Goal: Task Accomplishment & Management: Manage account settings

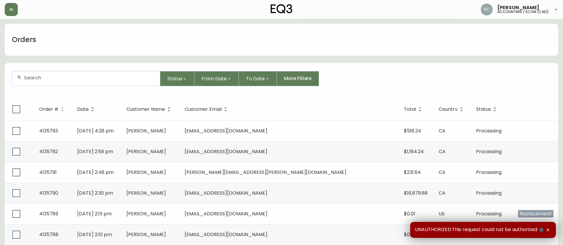
click at [102, 81] on div at bounding box center [86, 78] width 148 height 15
paste input "4133601"
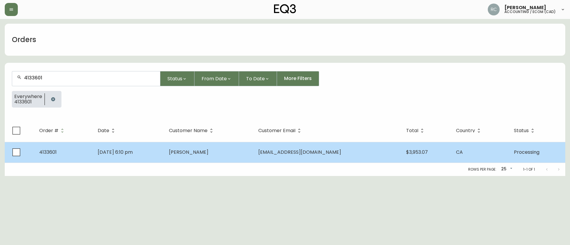
type input "4133601"
click at [164, 143] on td "Jun 08 2025, 6:10 pm" at bounding box center [128, 152] width 71 height 21
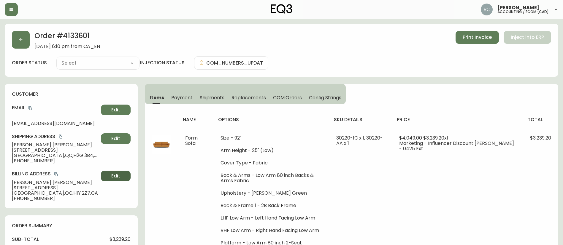
type input "Processing"
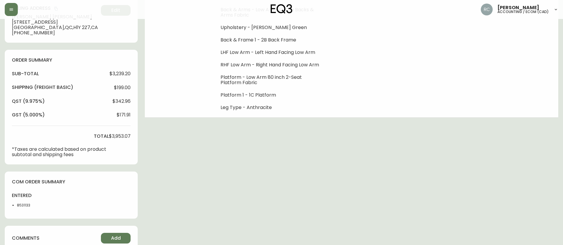
select select "PROCESSING"
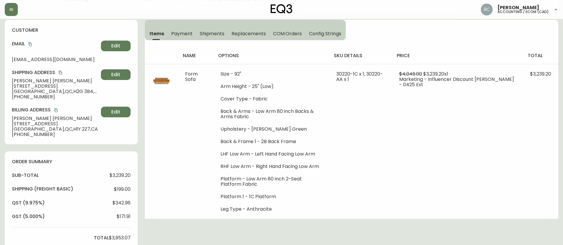
scroll to position [59, 0]
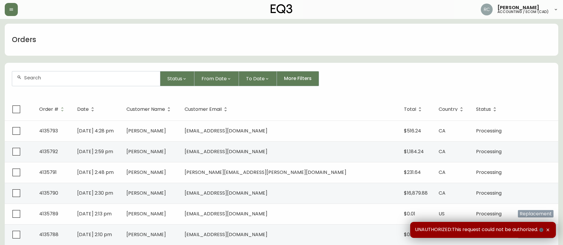
click at [102, 86] on div at bounding box center [86, 78] width 148 height 15
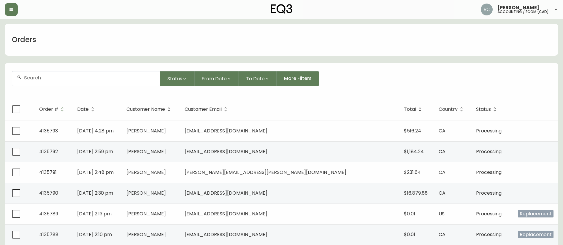
paste input "4135548"
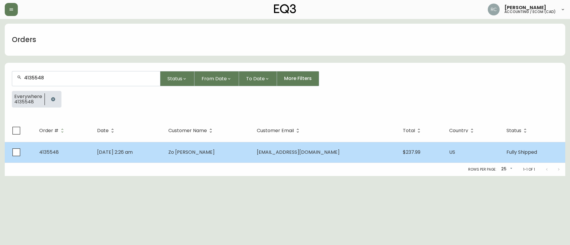
type input "4135548"
click at [238, 143] on td "Zo Spratt" at bounding box center [207, 152] width 88 height 21
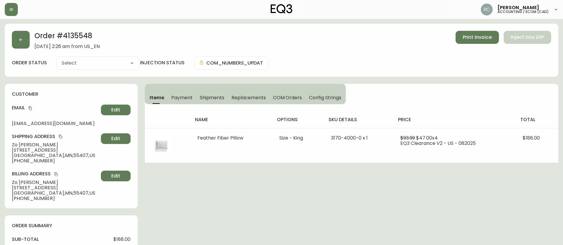
type input "Fully Shipped"
select select "FULLY_SHIPPED"
click at [178, 96] on span "Payment" at bounding box center [181, 98] width 21 height 6
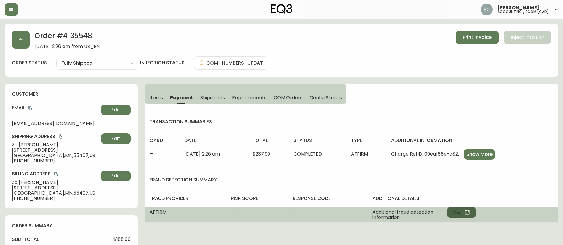
click at [456, 213] on button "View" at bounding box center [461, 212] width 30 height 11
click at [462, 213] on button "View" at bounding box center [461, 212] width 30 height 11
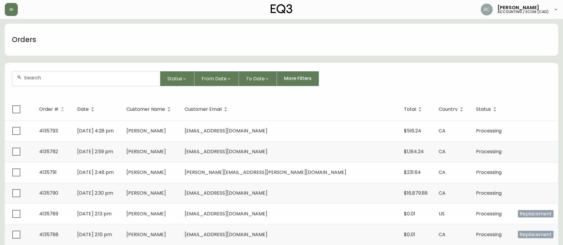
click at [141, 84] on div at bounding box center [86, 78] width 148 height 15
paste input "4135741"
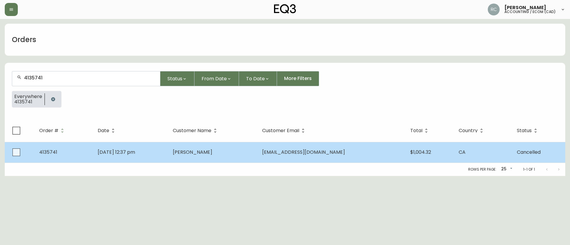
type input "4135741"
click at [168, 144] on td "Oct 11 2025, 12:37 pm" at bounding box center [130, 152] width 75 height 21
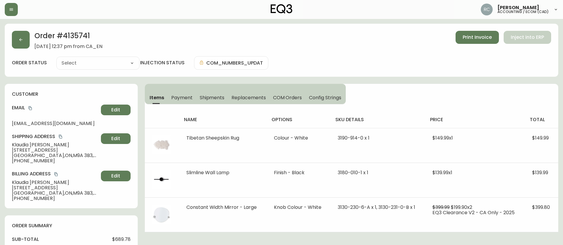
type input "Cancelled"
select select "CANCELLED"
click at [291, 96] on span "COM Orders" at bounding box center [287, 98] width 29 height 6
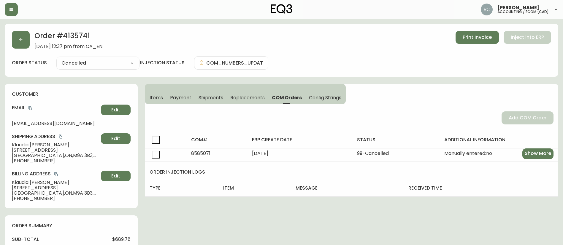
click at [173, 95] on span "Payment" at bounding box center [180, 98] width 21 height 6
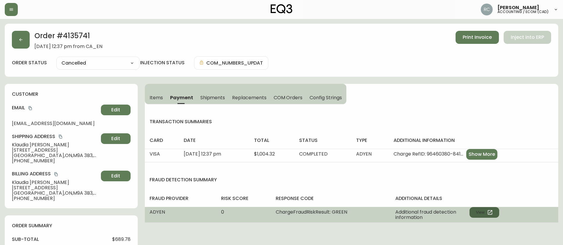
click at [476, 212] on button "View" at bounding box center [484, 212] width 30 height 11
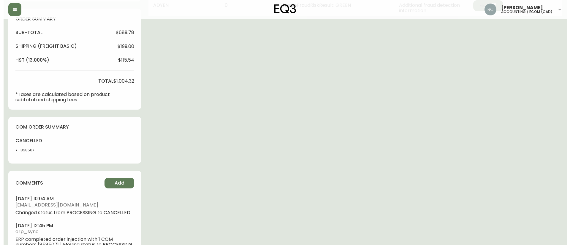
scroll to position [208, 0]
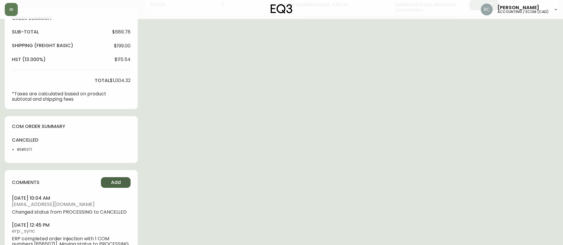
click at [105, 182] on button "Add" at bounding box center [116, 182] width 30 height 11
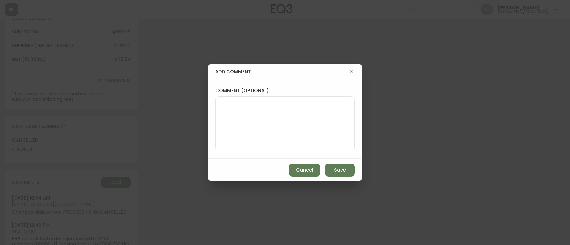
click at [246, 143] on textarea "comment (optional)" at bounding box center [284, 123] width 129 height 47
paste textarea "CANCELLATION - CHANGE OF MIND TICKET# 842952 ORD# 4135741 - status in AS400: 30…"
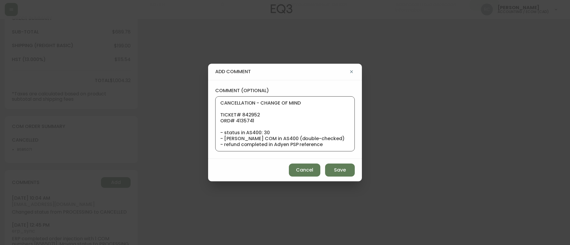
scroll to position [53, 0]
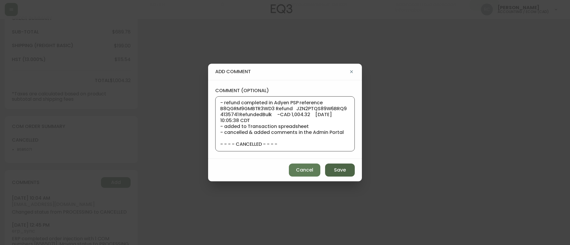
type textarea "CANCELLATION - CHANGE OF MIND TICKET# 842952 ORD# 4135741 - status in AS400: 30…"
click at [330, 175] on button "Save" at bounding box center [340, 170] width 30 height 13
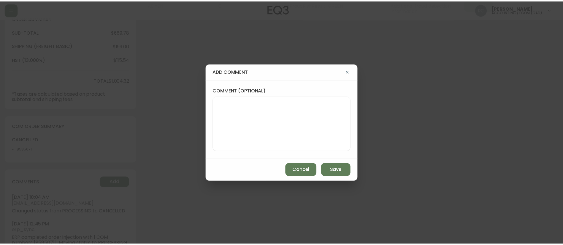
scroll to position [0, 0]
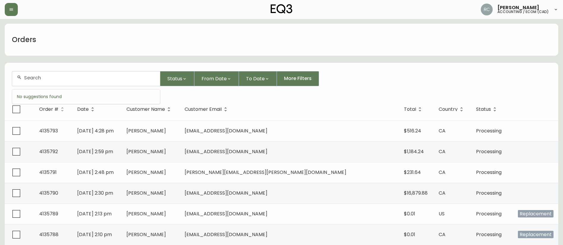
click at [75, 76] on input "text" at bounding box center [89, 78] width 131 height 6
paste input "DELETED REP ORDER: 4135706 | 8584083"
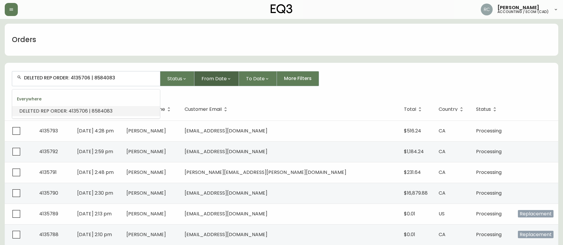
scroll to position [0, 0]
drag, startPoint x: 94, startPoint y: 77, endPoint x: 202, endPoint y: 82, distance: 108.1
click at [202, 82] on div "DELETED REP ORDER: 4135706 | 8584083 Status From Date To Date More Filters" at bounding box center [281, 78] width 539 height 15
drag, startPoint x: 73, startPoint y: 77, endPoint x: -65, endPoint y: 79, distance: 138.3
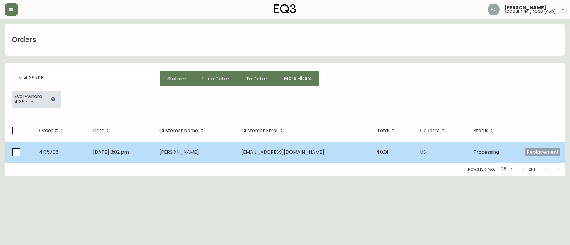
type input "4135706"
click at [155, 155] on td "Oct 08 2025, 3:02 pm" at bounding box center [121, 152] width 67 height 21
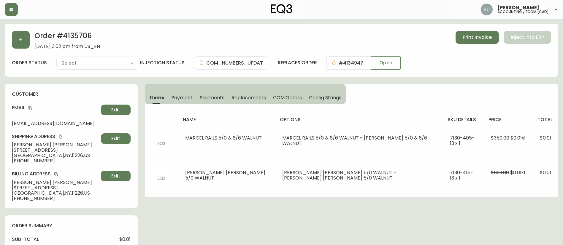
type input "Processing"
click at [96, 63] on select "Cancelled Fully Shipped Processing Partially Shipped" at bounding box center [97, 63] width 83 height 9
click at [56, 59] on select "Cancelled Fully Shipped Processing Partially Shipped" at bounding box center [97, 63] width 83 height 9
select select "PROCESSING"
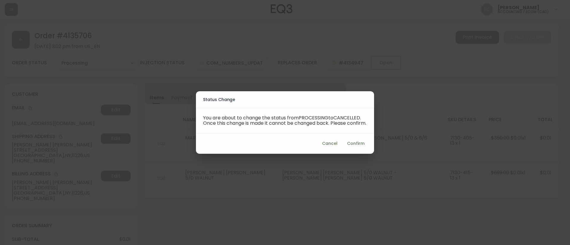
click at [347, 143] on span "Confirm" at bounding box center [356, 143] width 18 height 7
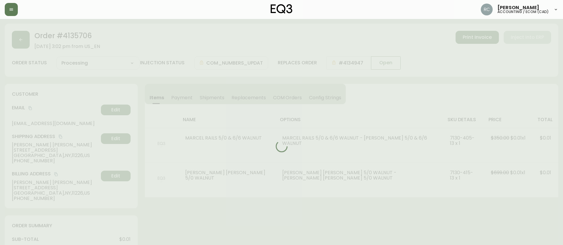
type input "Cancelled"
select select "CANCELLED"
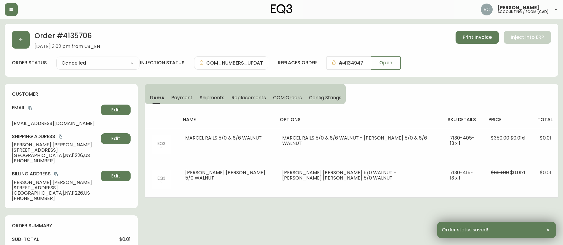
click at [279, 97] on span "COM Orders" at bounding box center [287, 98] width 29 height 6
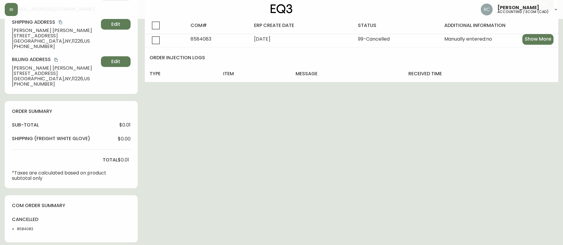
scroll to position [272, 0]
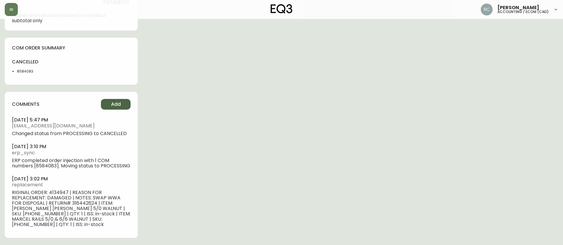
click at [106, 99] on button "Add" at bounding box center [116, 104] width 30 height 11
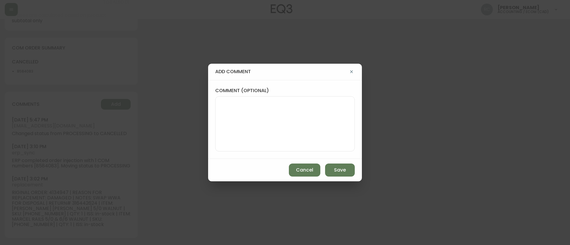
click at [266, 120] on textarea "comment (optional)" at bounding box center [284, 123] width 129 height 47
paste textarea "#841638"
click at [312, 103] on textarea "TICKET #841638- CANCELLED REPLACMEENT" at bounding box center [284, 123] width 129 height 47
type textarea "TICKET #841638- CANCELLED REPLACE MENT"
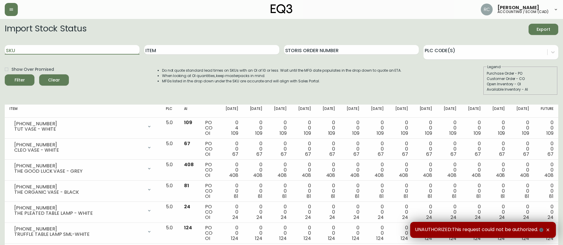
click at [82, 49] on input "SKU" at bounding box center [72, 49] width 135 height 9
paste input "7130-629-13-A"
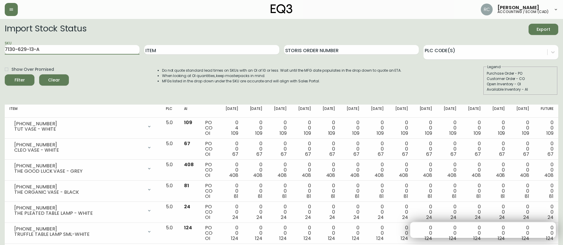
type input "7130-629-13-A"
click at [5, 74] on button "Filter" at bounding box center [20, 79] width 30 height 11
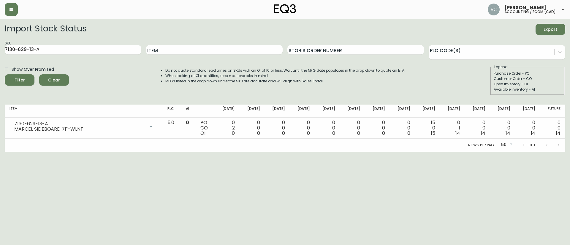
click at [74, 44] on div "SKU 7130-629-13-A" at bounding box center [73, 49] width 136 height 19
click at [69, 50] on input "7130-629-13-A" at bounding box center [73, 49] width 136 height 9
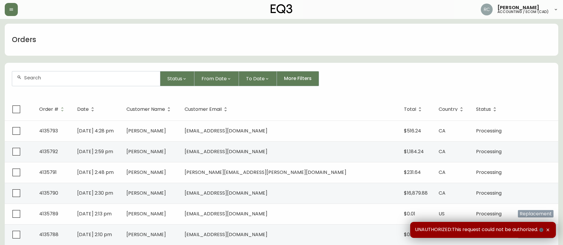
click at [96, 83] on div at bounding box center [86, 78] width 148 height 15
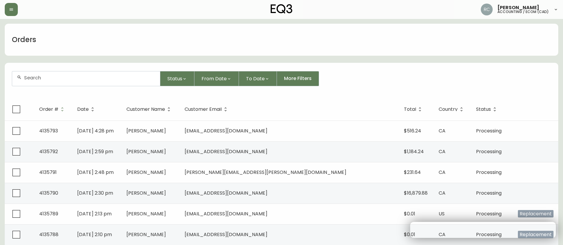
paste input "4133961"
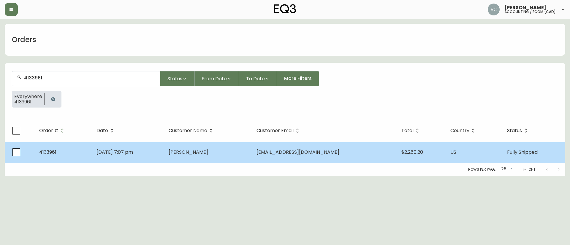
type input "4133961"
click at [164, 149] on td "Jul 04 2025, 7:07 pm" at bounding box center [128, 152] width 72 height 21
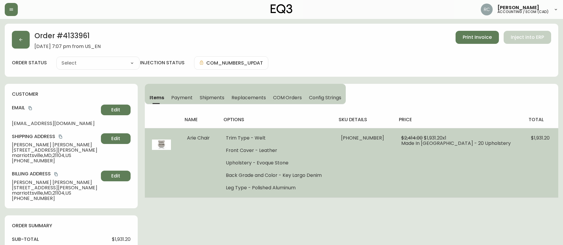
type input "Fully Shipped"
select select "FULLY_SHIPPED"
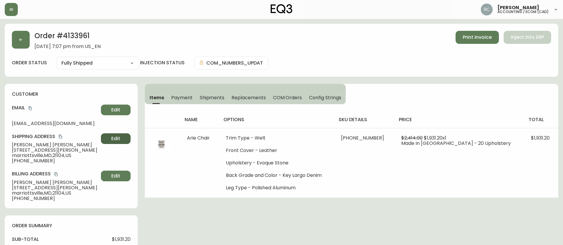
click at [119, 136] on span "Edit" at bounding box center [115, 139] width 9 height 7
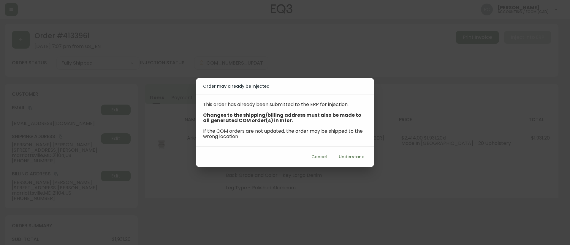
click at [348, 157] on span "I Understand" at bounding box center [350, 156] width 28 height 7
select select "US"
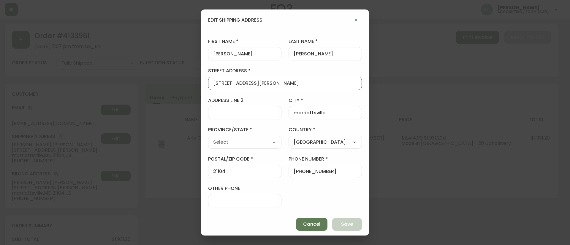
click at [252, 82] on input "2618 Thompson dr" at bounding box center [285, 84] width 144 height 6
paste input "Ferry Bar D"
type input "2618 Ferry Bar Dr"
type input "Maryland"
select select "MD"
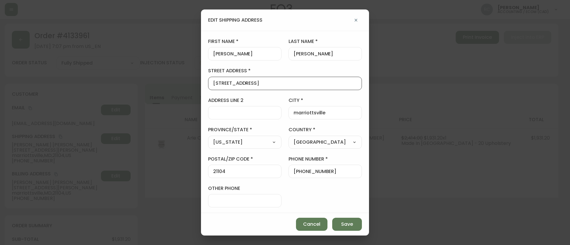
type input "2618 Ferry Bar Dr"
click at [323, 113] on input "marriottsville" at bounding box center [324, 113] width 63 height 6
paste input "Baltimor"
type input "Baltimore"
click at [226, 171] on input "21104" at bounding box center [244, 172] width 63 height 6
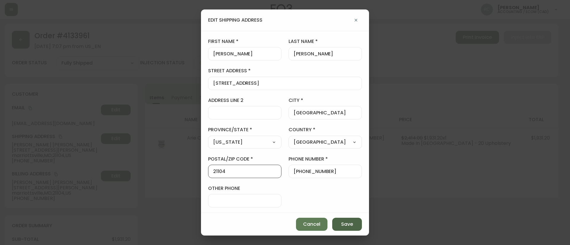
paste input "230"
type input "21230"
click at [346, 225] on span "Save" at bounding box center [347, 224] width 12 height 7
type input "2618 Thompson dr"
type input "marriottsville"
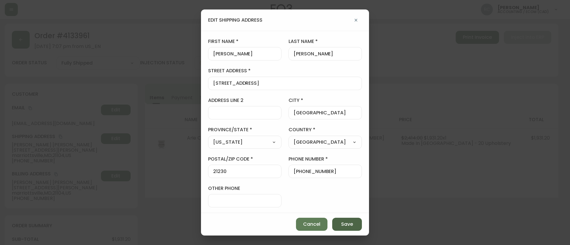
type input "21104"
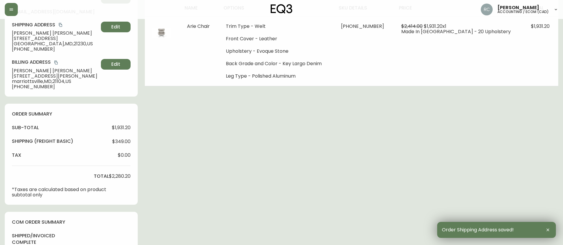
scroll to position [267, 0]
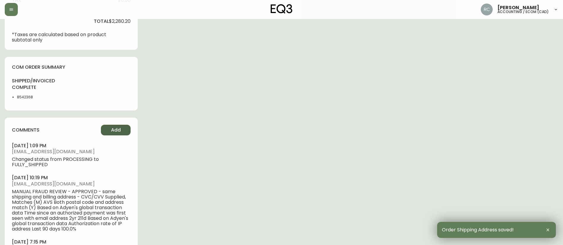
click at [105, 125] on button "Add" at bounding box center [116, 130] width 30 height 11
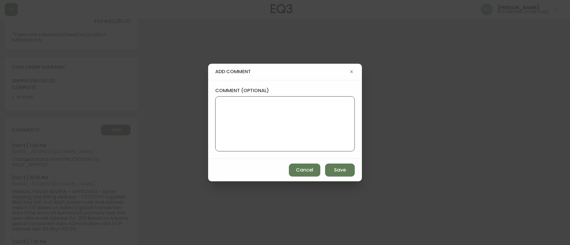
click at [274, 121] on textarea "comment (optional)" at bounding box center [284, 123] width 129 height 47
paste textarea "#843213"
type textarea "TICKET #843213 ADDRESS CHANGE"
click at [338, 167] on span "Save" at bounding box center [340, 170] width 12 height 7
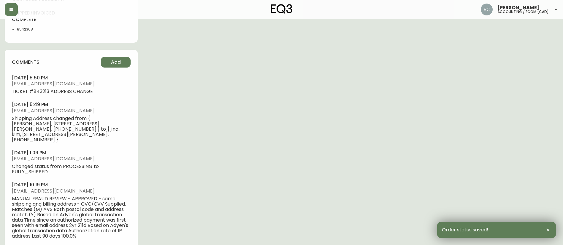
scroll to position [379, 0]
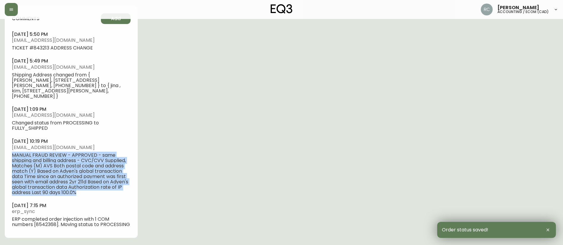
drag, startPoint x: 46, startPoint y: 165, endPoint x: 248, endPoint y: 147, distance: 202.5
click at [9, 150] on div "comments Add october 14, 2025 at 5:50 pm rcustodio@eq3.ca TICKET #843213 ADDRES…" at bounding box center [71, 122] width 133 height 232
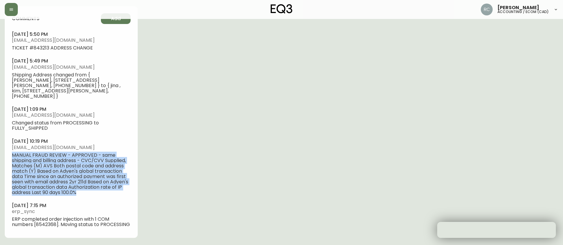
copy span "MANUAL FRAUD REVIEW - APPROVED - same shipping and billing address - CVC/CVV Su…"
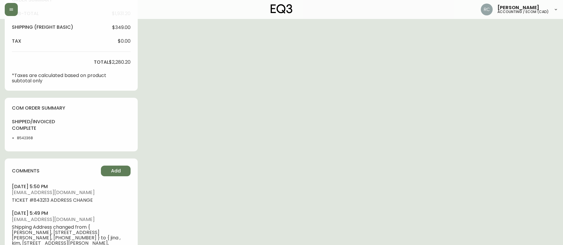
scroll to position [141, 0]
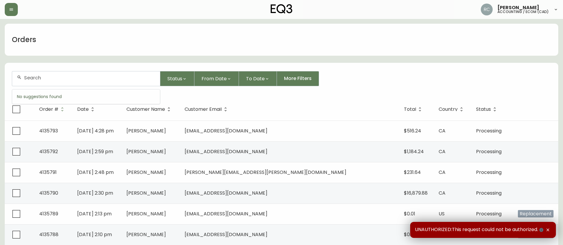
click at [114, 79] on input "text" at bounding box center [89, 78] width 131 height 6
paste input "4134300"
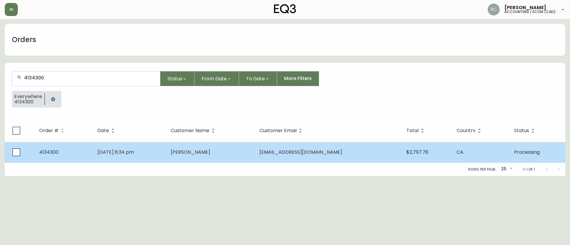
type input "4134300"
click at [160, 146] on td "Jul 23 2025, 8:34 pm" at bounding box center [129, 152] width 73 height 21
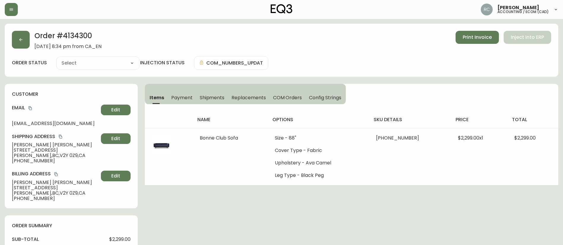
type input "Processing"
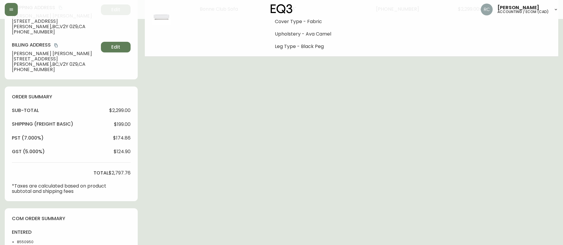
scroll to position [178, 0]
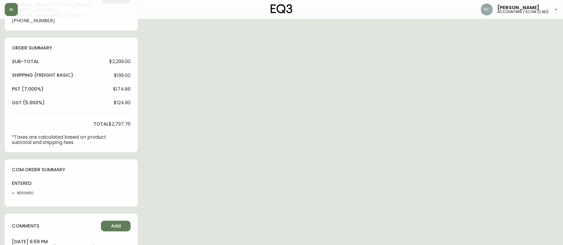
select select "PROCESSING"
click at [27, 196] on div "entered 8550950" at bounding box center [29, 189] width 35 height 19
copy li "8550950"
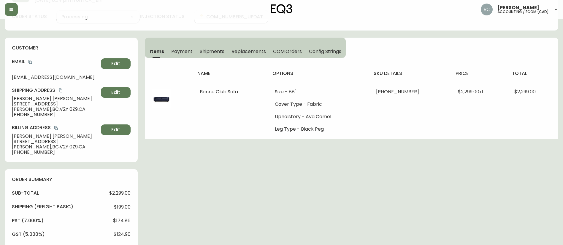
scroll to position [0, 0]
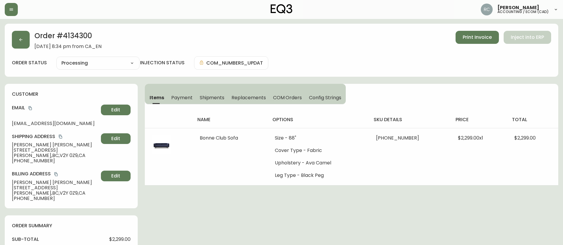
click at [87, 39] on h2 "Order # 4134300" at bounding box center [67, 37] width 67 height 13
copy h2 "4134300"
drag, startPoint x: 53, startPoint y: 45, endPoint x: 31, endPoint y: 47, distance: 22.4
click at [31, 47] on div "Order # 4134300 July 23, 2025 at 8:34 pm from CA_EN Print Invoice Inject into E…" at bounding box center [281, 40] width 539 height 18
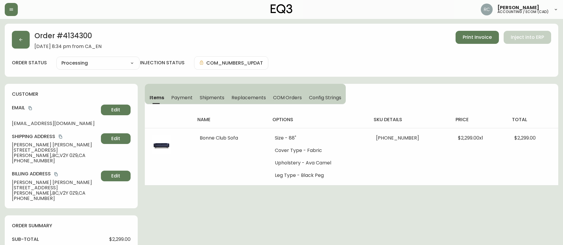
click at [57, 53] on div "Order # 4134300 July 23, 2025 at 8:34 pm from CA_EN Print Invoice Inject into E…" at bounding box center [281, 50] width 553 height 53
click at [54, 42] on h2 "Order # 4134300" at bounding box center [67, 37] width 67 height 13
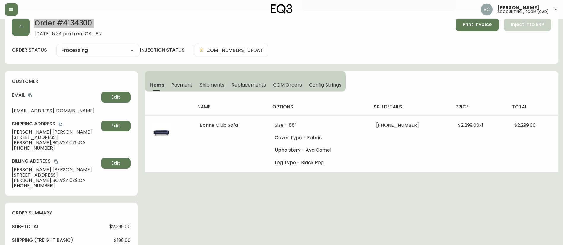
scroll to position [237, 0]
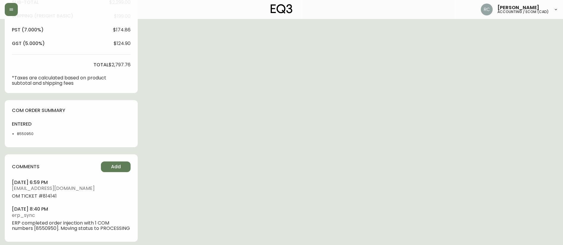
click at [299, 137] on div "Order # 4134300 July 23, 2025 at 8:34 pm from CA_EN Print Invoice Inject into E…" at bounding box center [281, 17] width 553 height 463
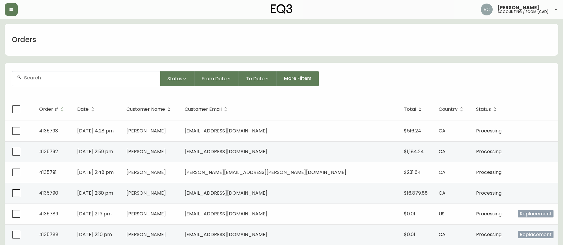
click at [105, 84] on div at bounding box center [86, 78] width 148 height 15
paste input "4135440"
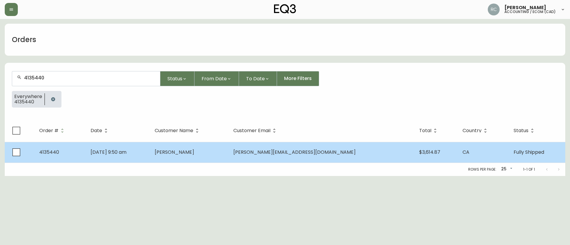
type input "4135440"
click at [228, 152] on td "Matthew Consky" at bounding box center [189, 152] width 79 height 21
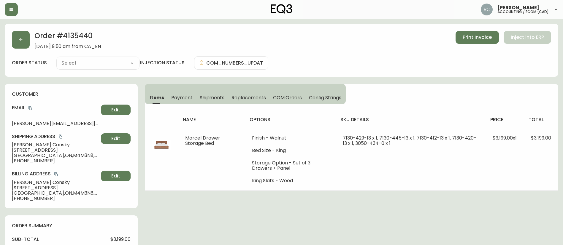
type input "Fully Shipped"
select select "FULLY_SHIPPED"
click at [184, 97] on span "Payment" at bounding box center [181, 98] width 21 height 6
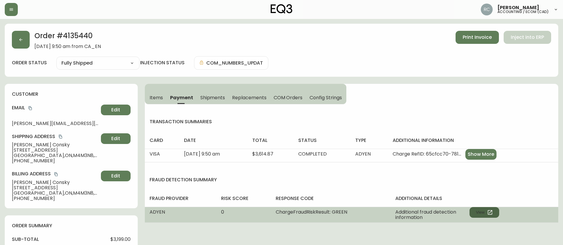
click at [477, 214] on button "View" at bounding box center [484, 212] width 30 height 11
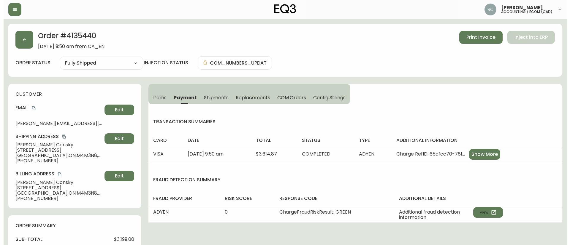
scroll to position [237, 0]
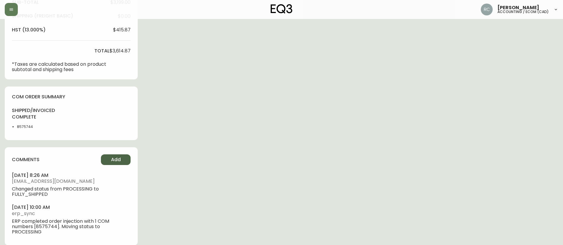
click at [117, 164] on button "Add" at bounding box center [116, 160] width 30 height 11
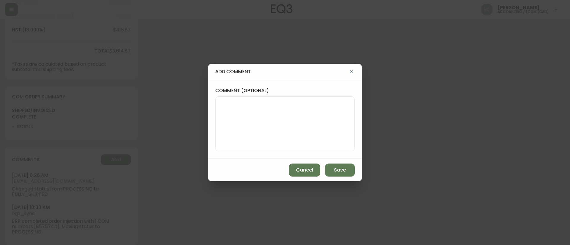
click at [281, 146] on textarea "comment (optional)" at bounding box center [284, 123] width 129 height 47
paste textarea "ECOM RETURN TICKET# 842905 ECOM ORD# 4135440 RTN# 1161930968 TOTAL REFUND AMT: …"
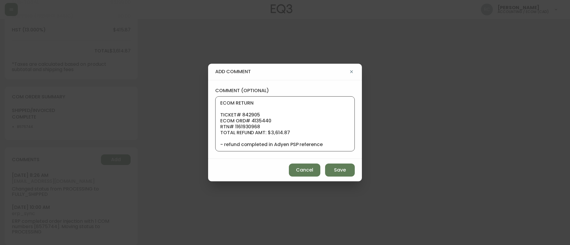
scroll to position [42, 0]
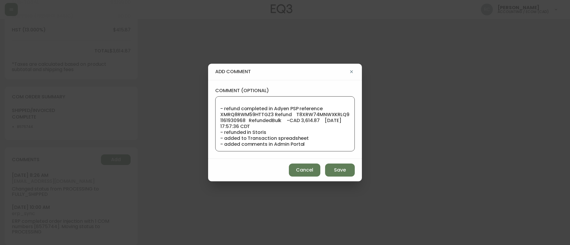
type textarea "ECOM RETURN TICKET# 842905 ECOM ORD# 4135440 RTN# 1161930968 TOTAL REFUND AMT: …"
drag, startPoint x: 361, startPoint y: 171, endPoint x: 344, endPoint y: 172, distance: 17.3
click at [361, 172] on div "Cancel Save" at bounding box center [285, 170] width 154 height 23
drag, startPoint x: 344, startPoint y: 172, endPoint x: 569, endPoint y: 152, distance: 225.8
click at [344, 172] on span "Save" at bounding box center [340, 170] width 12 height 7
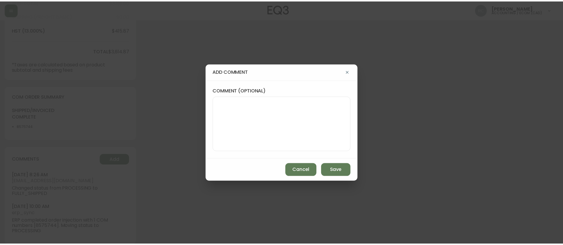
scroll to position [0, 0]
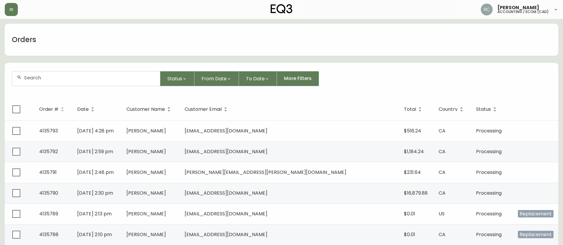
click at [113, 83] on div at bounding box center [86, 78] width 148 height 15
paste input "4135505"
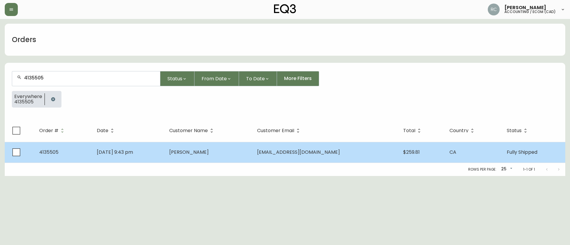
type input "4135505"
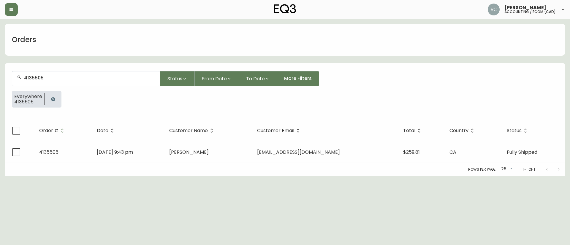
drag, startPoint x: 152, startPoint y: 149, endPoint x: 28, endPoint y: 160, distance: 124.2
click at [152, 149] on td "[DATE] 9:43 pm" at bounding box center [128, 152] width 72 height 21
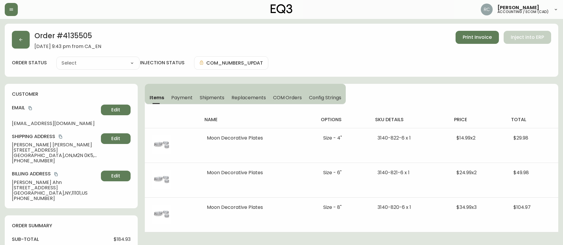
type input "Fully Shipped"
select select "FULLY_SHIPPED"
drag, startPoint x: 177, startPoint y: 93, endPoint x: 187, endPoint y: 101, distance: 12.0
click at [177, 93] on button "Payment" at bounding box center [182, 97] width 28 height 13
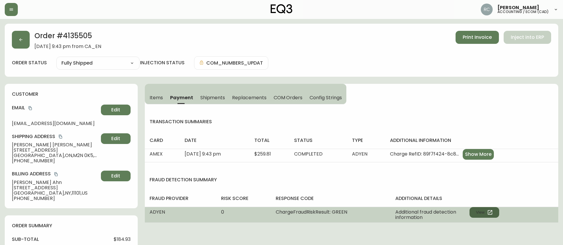
click at [478, 213] on button "View" at bounding box center [484, 212] width 30 height 11
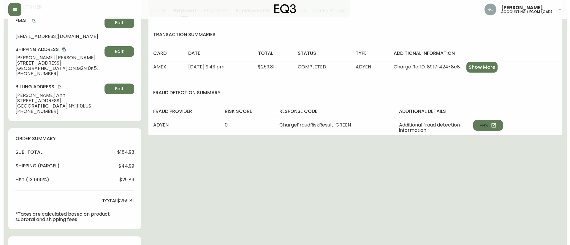
scroll to position [208, 0]
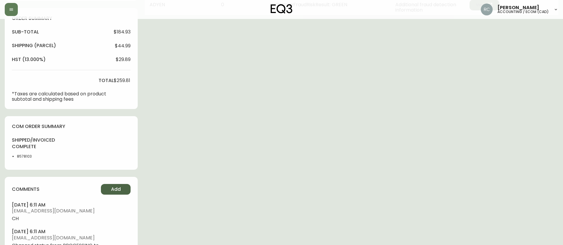
click at [105, 192] on button "Add" at bounding box center [116, 189] width 30 height 11
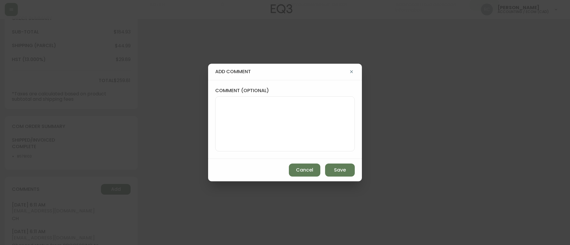
click at [262, 152] on div "comment (optional)" at bounding box center [285, 119] width 154 height 79
click at [289, 136] on textarea "comment (optional)" at bounding box center [284, 123] width 129 height 47
paste textarea "PPA NIR# 1161931127 TICKET# 843228 ECOM ORD# 4135505 CUST# 1161927707 SKU: [PHO…"
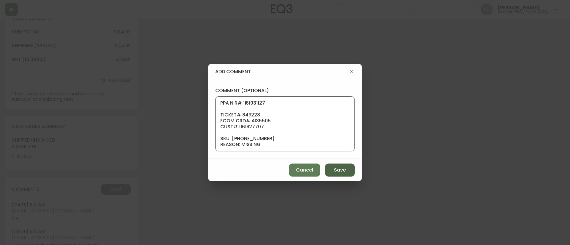
scroll to position [77, 0]
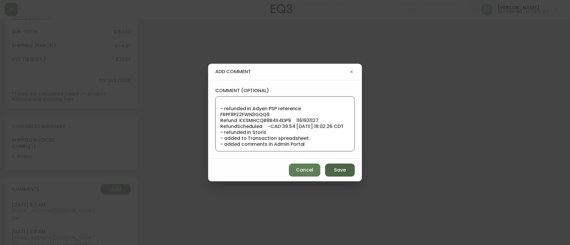
type textarea "PPA NIR# 1161931127 TICKET# 843228 ECOM ORD# 4135505 CUST# 1161927707 SKU: [PHO…"
click at [337, 167] on span "Save" at bounding box center [340, 170] width 12 height 7
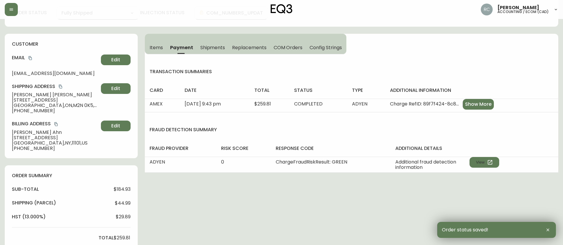
scroll to position [0, 0]
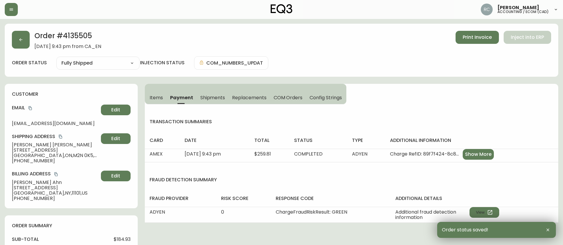
click at [79, 36] on h2 "Order # 4135505" at bounding box center [67, 37] width 67 height 13
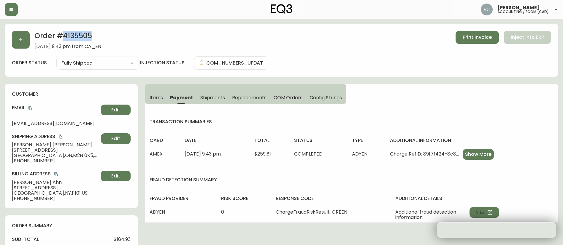
click at [79, 36] on h2 "Order # 4135505" at bounding box center [67, 37] width 67 height 13
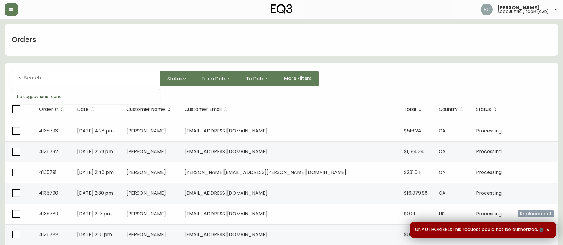
click at [79, 80] on input "text" at bounding box center [89, 78] width 131 height 6
paste input "4135246"
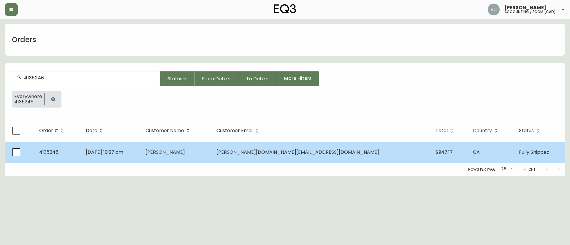
type input "4135246"
click at [212, 152] on td "Anna Su" at bounding box center [176, 152] width 71 height 21
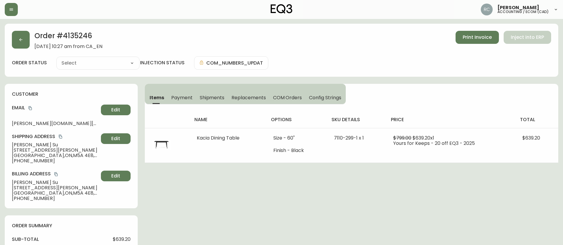
type input "Fully Shipped"
select select "FULLY_SHIPPED"
click at [181, 95] on span "Payment" at bounding box center [181, 98] width 21 height 6
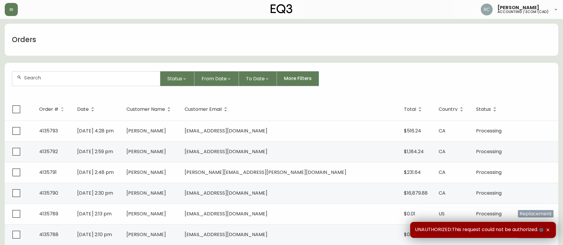
click at [115, 78] on input "text" at bounding box center [89, 78] width 131 height 6
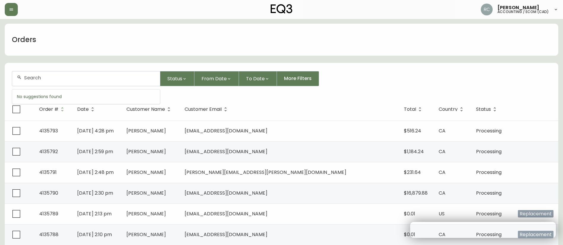
paste input "4134078"
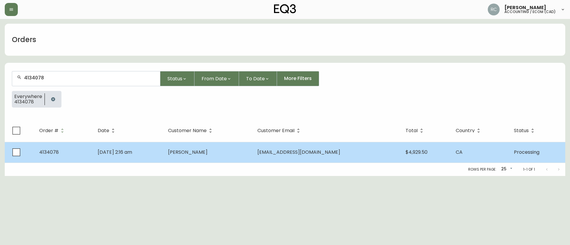
type input "4134078"
click at [210, 156] on td "[PERSON_NAME]" at bounding box center [207, 152] width 89 height 21
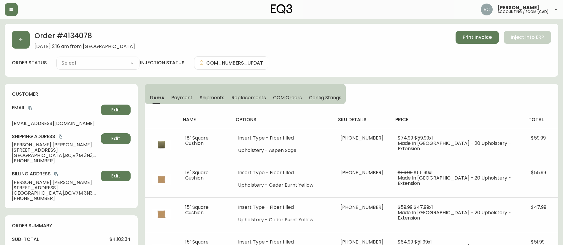
type input "Processing"
select select "PROCESSING"
click at [279, 95] on span "COM Orders" at bounding box center [287, 98] width 29 height 6
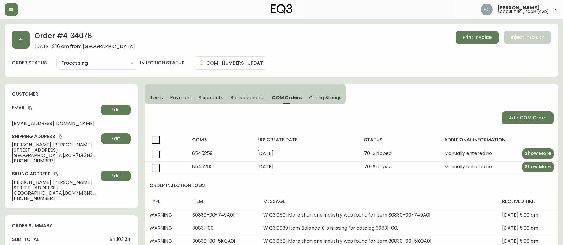
drag, startPoint x: 146, startPoint y: 96, endPoint x: 149, endPoint y: 96, distance: 3.7
click at [146, 96] on button "Items" at bounding box center [156, 97] width 22 height 13
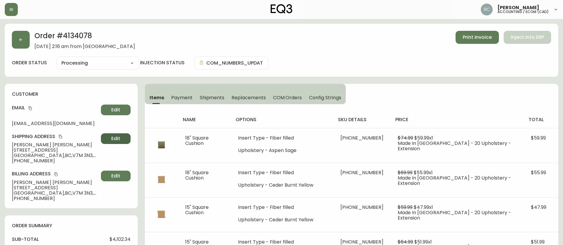
click at [106, 142] on button "Edit" at bounding box center [116, 138] width 30 height 11
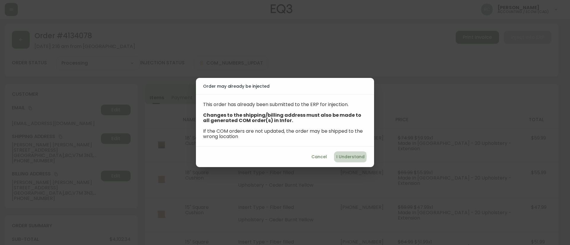
click at [348, 157] on span "I Understand" at bounding box center [350, 156] width 28 height 7
select select "BC"
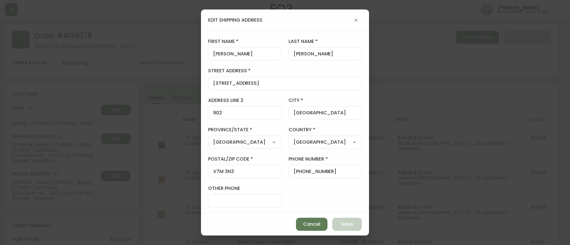
click at [270, 82] on input "124 West 1st Street" at bounding box center [285, 84] width 144 height 6
click at [243, 110] on input "902" at bounding box center [244, 113] width 63 height 6
paste input "BUZZER 1412"
type input "902- BUZZER 1412"
click at [297, 173] on input "+12369856652" at bounding box center [324, 172] width 63 height 6
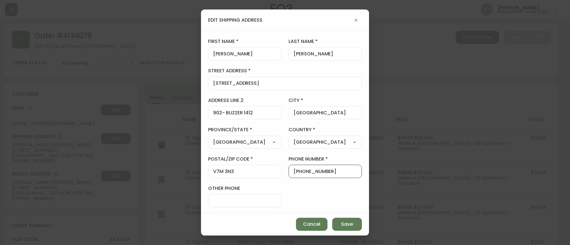
scroll to position [0, 0]
drag, startPoint x: 295, startPoint y: 171, endPoint x: 426, endPoint y: 179, distance: 131.1
click at [430, 178] on div "edit shipping address first name Nola last name Hanson street address 124 West …" at bounding box center [285, 122] width 570 height 245
paste input "604-904-"
click at [306, 173] on input "+1604-904-6652" at bounding box center [324, 172] width 63 height 6
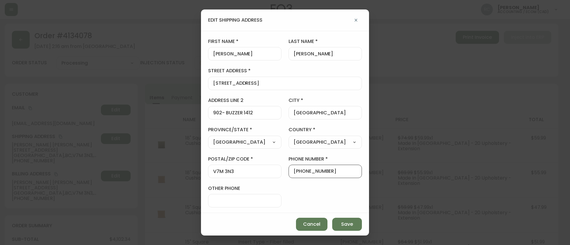
click at [319, 170] on input "+1604904-6652" at bounding box center [324, 172] width 63 height 6
click at [316, 173] on input "+1604904-6652" at bounding box center [324, 172] width 63 height 6
type input "+16049046652"
click at [355, 228] on button "Save" at bounding box center [347, 224] width 30 height 13
type input "902"
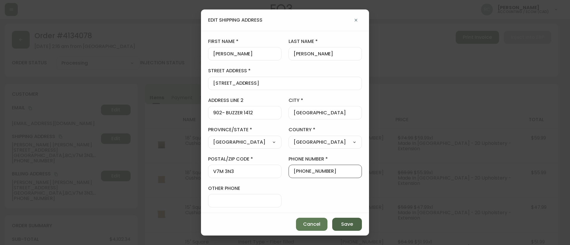
type input "+12369856652"
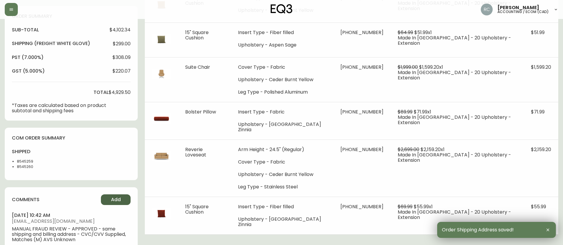
scroll to position [263, 0]
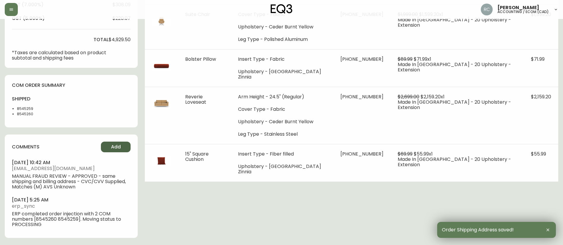
click at [110, 151] on button "Add" at bounding box center [116, 147] width 30 height 11
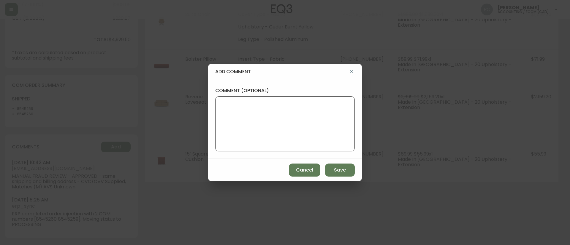
click at [331, 135] on textarea "comment (optional)" at bounding box center [284, 123] width 129 height 47
paste textarea "4134078"
click at [241, 101] on textarea "TICKET 4134078 -" at bounding box center [284, 123] width 129 height 47
paste textarea "#843753"
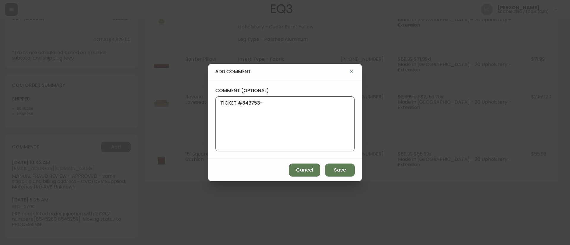
click at [313, 105] on textarea "TICKET #843753-" at bounding box center [284, 123] width 129 height 47
type textarea "TICKET #843753- UPDATED PH# AND BUZZ#"
drag, startPoint x: 337, startPoint y: 173, endPoint x: 333, endPoint y: 172, distance: 4.2
click at [337, 173] on span "Save" at bounding box center [340, 170] width 12 height 7
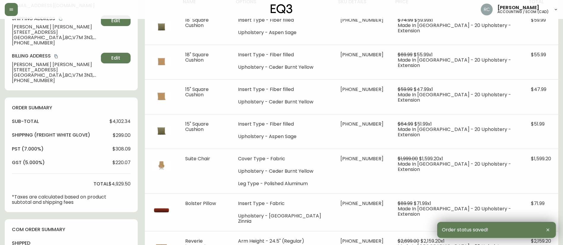
scroll to position [0, 0]
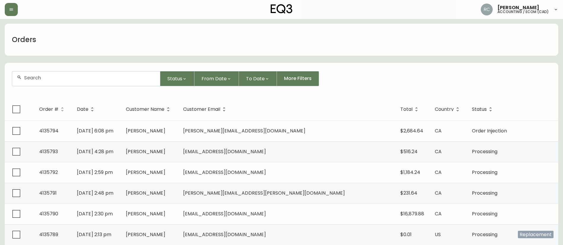
click at [90, 69] on form "Status From Date To Date More Filters" at bounding box center [281, 81] width 553 height 34
click at [84, 76] on input "text" at bounding box center [89, 78] width 131 height 6
paste input "4133014"
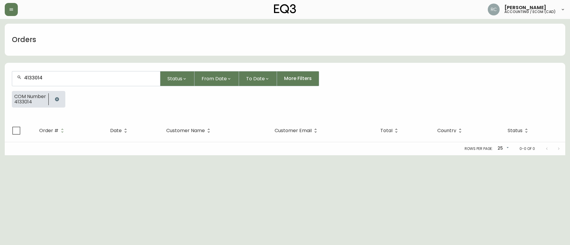
click at [158, 152] on div "Rows per page: 25 25 0-0 of 0" at bounding box center [285, 148] width 560 height 13
click at [61, 74] on div "4133014" at bounding box center [86, 78] width 148 height 15
type input "4133014"
click at [58, 99] on icon "button" at bounding box center [57, 99] width 4 height 4
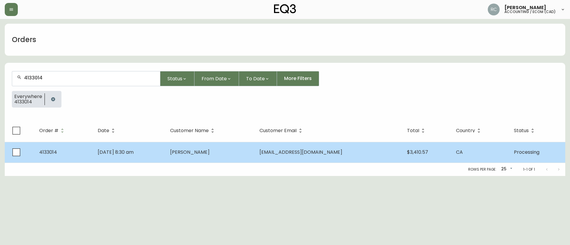
click at [81, 150] on td "4133014" at bounding box center [63, 152] width 58 height 21
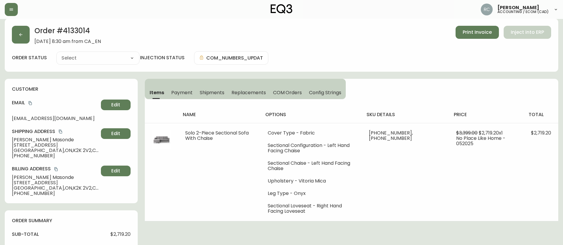
type input "Processing"
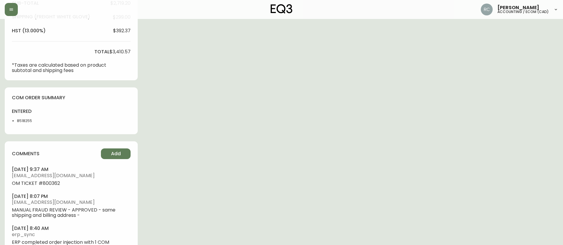
select select "PROCESSING"
click at [22, 121] on li "8518255" at bounding box center [32, 119] width 30 height 5
copy li "8518255"
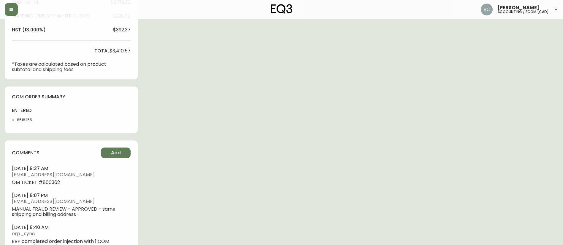
click at [207, 149] on div "Order # 4133014 May 17, 2025 at 8:30 am from CA_EN Print Invoice Inject into ER…" at bounding box center [281, 26] width 553 height 481
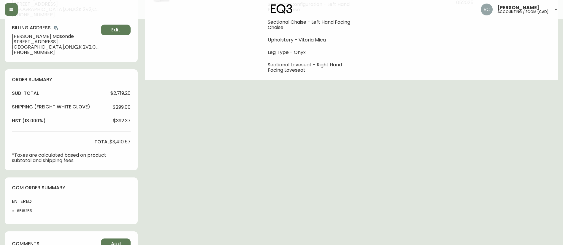
scroll to position [0, 0]
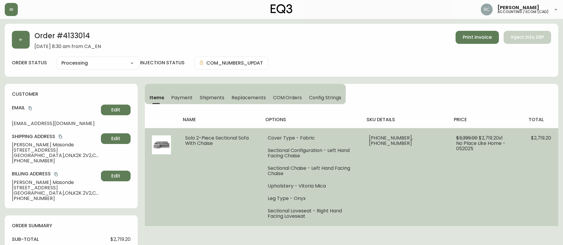
click at [212, 135] on span "Solo 2-Piece Sectional Sofa With Chaise" at bounding box center [216, 141] width 63 height 12
copy span "Solo 2-Piece Sectional Sofa With Chaise"
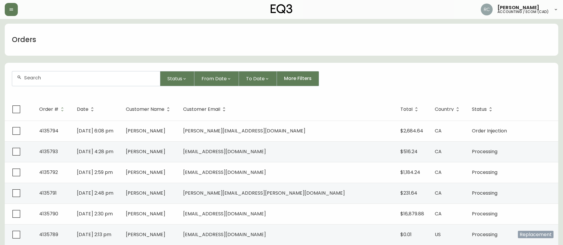
drag, startPoint x: 93, startPoint y: 78, endPoint x: 97, endPoint y: 77, distance: 3.7
click at [93, 78] on input "text" at bounding box center [89, 78] width 131 height 6
paste input "4135536"
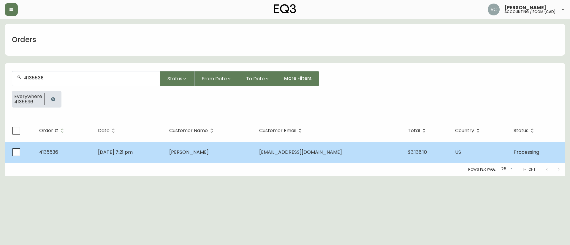
type input "4135536"
click at [245, 154] on td "[PERSON_NAME]" at bounding box center [209, 152] width 90 height 21
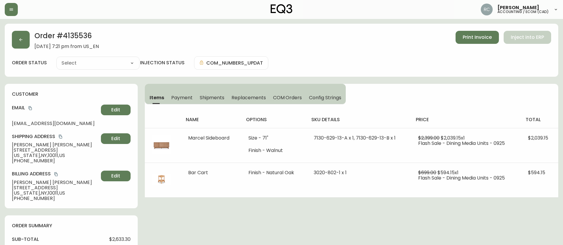
type input "Processing"
select select "PROCESSING"
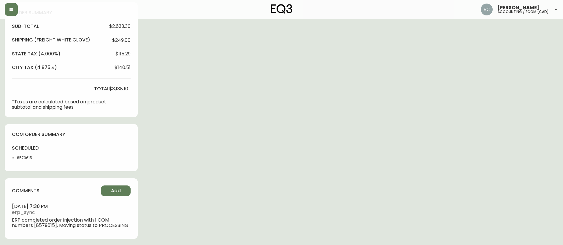
scroll to position [214, 0]
click at [20, 158] on li "8579615" at bounding box center [32, 157] width 30 height 5
copy li "8579615"
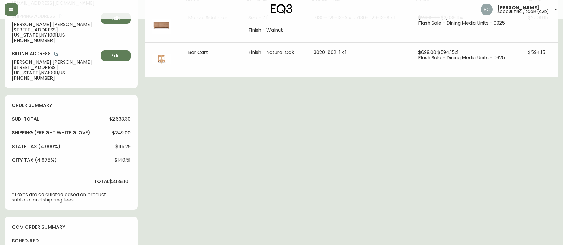
scroll to position [0, 0]
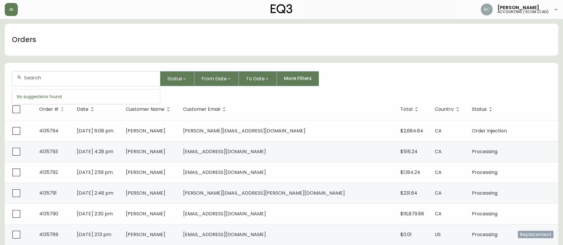
drag, startPoint x: 123, startPoint y: 76, endPoint x: 125, endPoint y: 78, distance: 3.1
click at [123, 77] on input "text" at bounding box center [89, 78] width 131 height 6
paste input "4135786"
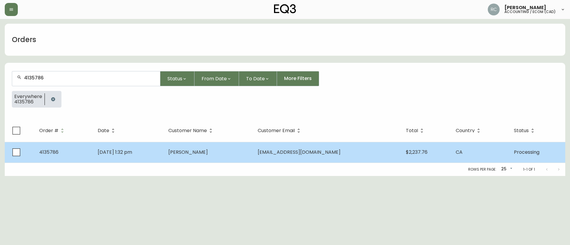
type input "4135786"
click at [208, 152] on span "[PERSON_NAME]" at bounding box center [187, 152] width 39 height 7
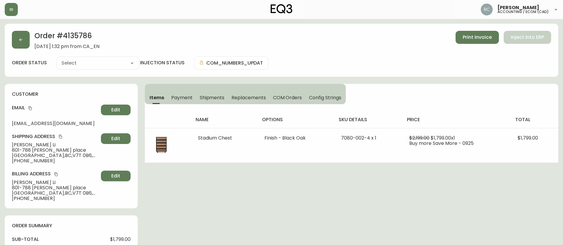
type input "Processing"
click at [286, 92] on button "COM Orders" at bounding box center [287, 97] width 36 height 13
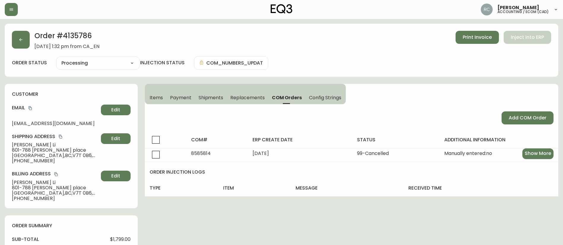
click at [151, 95] on span "Items" at bounding box center [156, 98] width 13 height 6
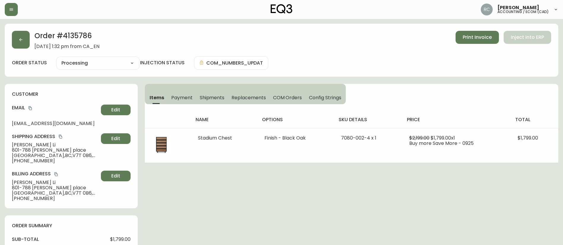
click at [94, 65] on select "Cancelled Fully Shipped Processing Partially Shipped" at bounding box center [97, 63] width 83 height 9
click at [56, 59] on select "Cancelled Fully Shipped Processing Partially Shipped" at bounding box center [97, 63] width 83 height 9
select select "PROCESSING"
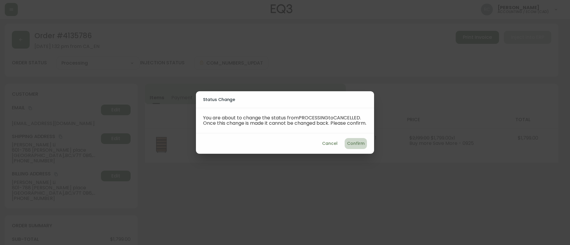
drag, startPoint x: 350, startPoint y: 142, endPoint x: 249, endPoint y: 169, distance: 104.5
click at [350, 141] on button "Confirm" at bounding box center [355, 143] width 22 height 11
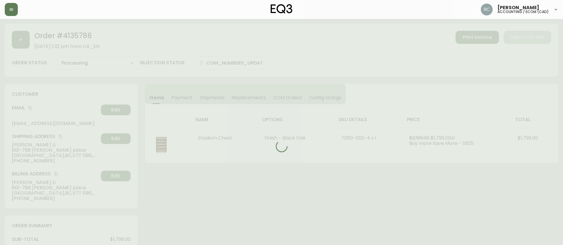
type input "Cancelled"
select select "CANCELLED"
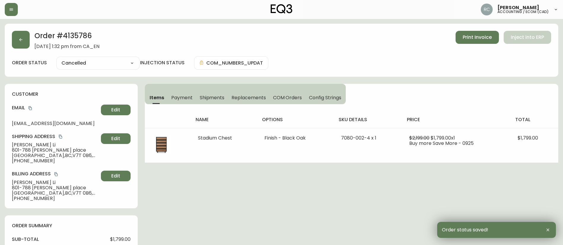
click at [179, 96] on span "Payment" at bounding box center [181, 98] width 21 height 6
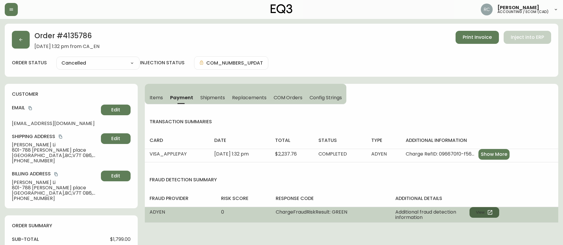
click at [481, 213] on button "View" at bounding box center [484, 212] width 30 height 11
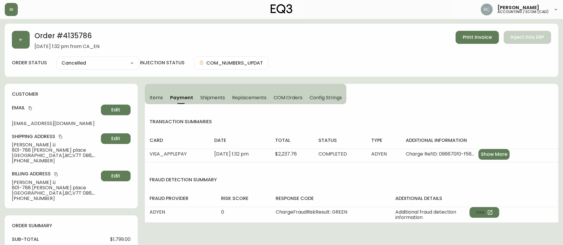
click at [122, 237] on span "$1,799.00" at bounding box center [120, 239] width 20 height 5
copy span "1,799.00"
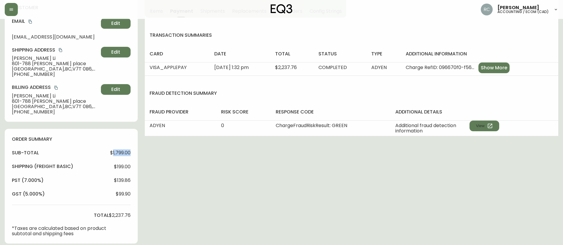
scroll to position [89, 0]
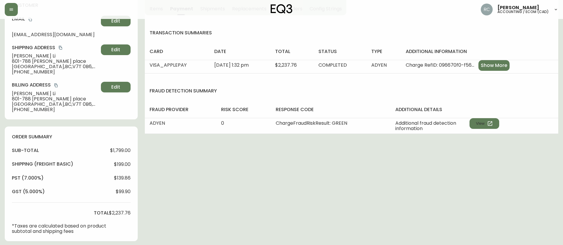
click at [112, 212] on span "$2,237.76" at bounding box center [120, 213] width 22 height 5
drag, startPoint x: 112, startPoint y: 212, endPoint x: 114, endPoint y: 206, distance: 7.1
click at [112, 212] on span "$2,237.76" at bounding box center [120, 213] width 22 height 5
copy span "2,237.76"
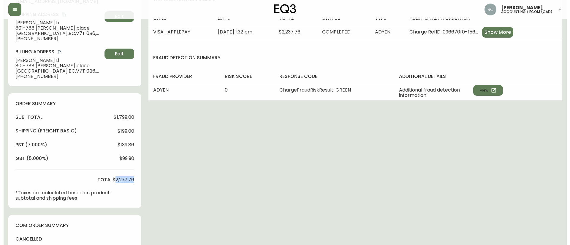
scroll to position [241, 0]
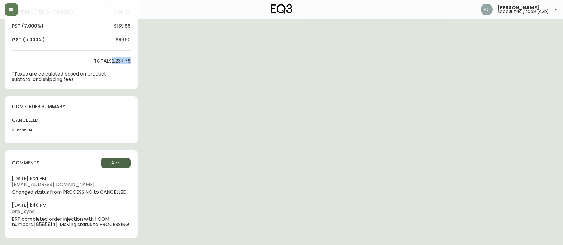
click at [121, 164] on button "Add" at bounding box center [116, 163] width 30 height 11
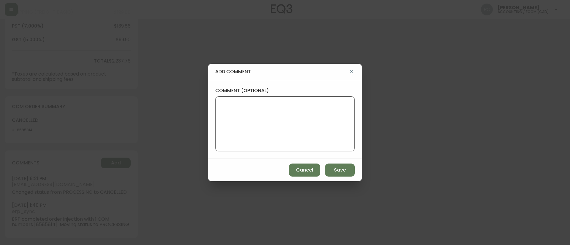
click at [301, 145] on textarea "comment (optional)" at bounding box center [284, 123] width 129 height 47
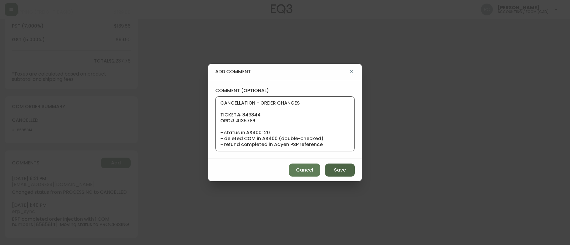
scroll to position [53, 0]
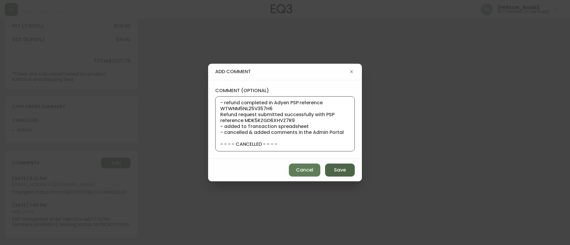
type textarea "CANCELLATION - ORDER CHANGES TICKET# 843844 ORD# 4135786 - status in AS400: 20 …"
click at [346, 169] on button "Save" at bounding box center [340, 170] width 30 height 13
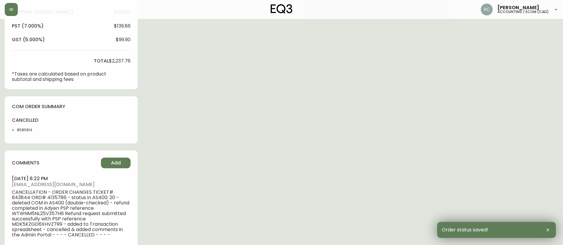
scroll to position [0, 0]
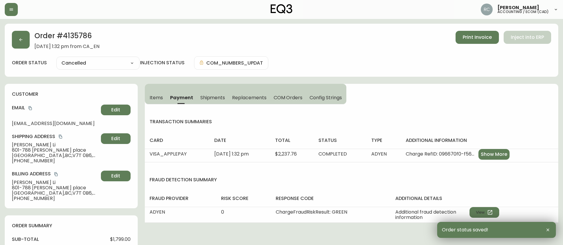
click at [87, 36] on h2 "Order # 4135786" at bounding box center [66, 37] width 65 height 13
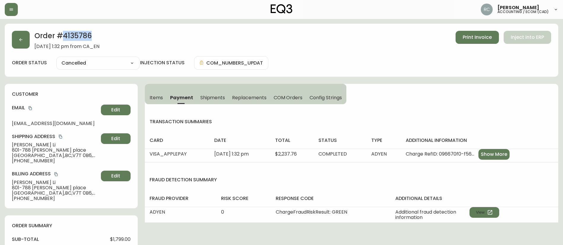
copy h2 "4135786"
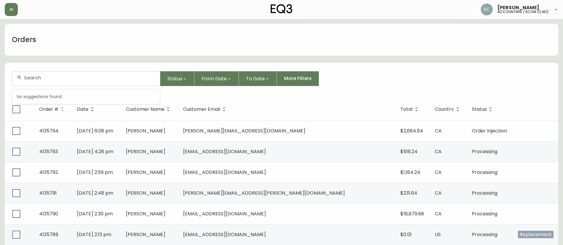
click at [88, 77] on input "text" at bounding box center [89, 78] width 131 height 6
paste input "4135747"
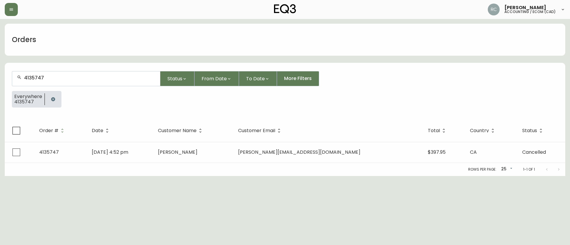
type input "4135747"
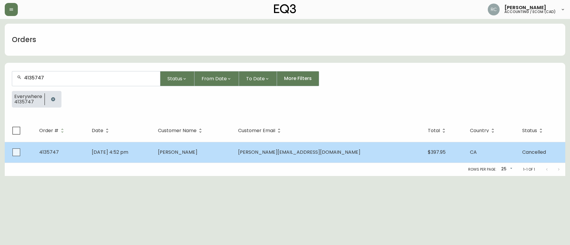
click at [138, 156] on td "Oct 11 2025, 4:52 pm" at bounding box center [120, 152] width 66 height 21
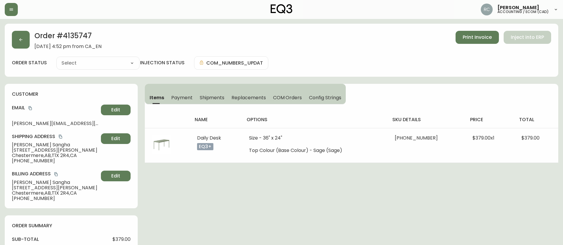
type input "Cancelled"
select select "CANCELLED"
click at [289, 100] on span "COM Orders" at bounding box center [287, 98] width 29 height 6
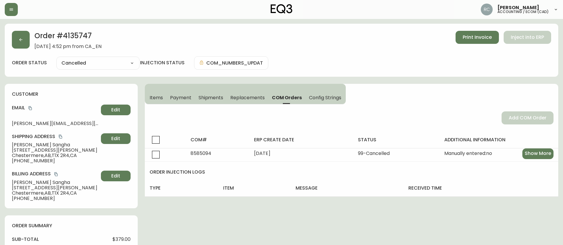
click at [171, 97] on span "Payment" at bounding box center [180, 98] width 21 height 6
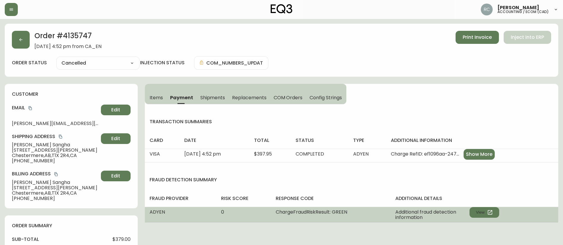
click at [486, 219] on div "Additional fraud detection information View" at bounding box center [447, 215] width 104 height 11
click at [486, 215] on button "View" at bounding box center [484, 212] width 30 height 11
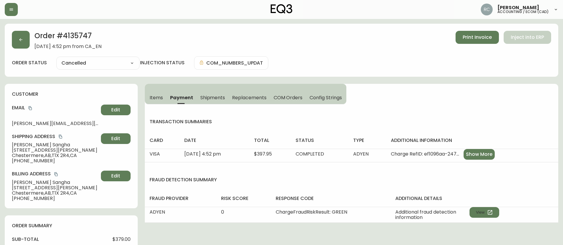
click at [119, 239] on span "$379.00" at bounding box center [121, 239] width 18 height 5
copy span "379.00"
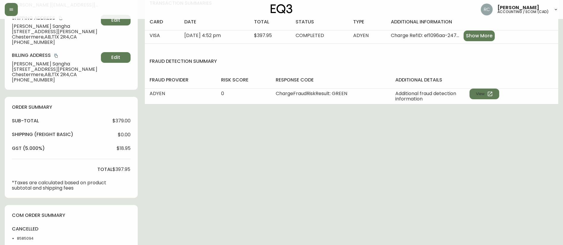
click at [117, 169] on span "$397.95" at bounding box center [121, 169] width 18 height 5
copy span "397.95"
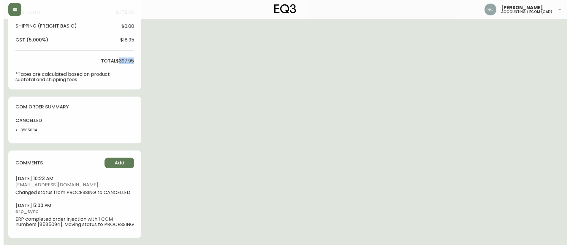
scroll to position [233, 0]
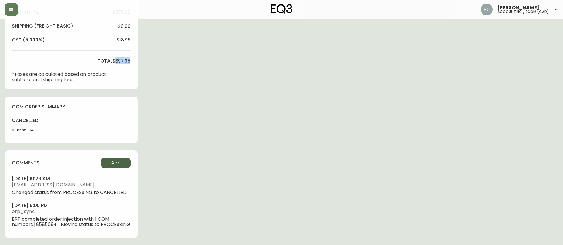
click at [115, 160] on span "Add" at bounding box center [116, 163] width 10 height 7
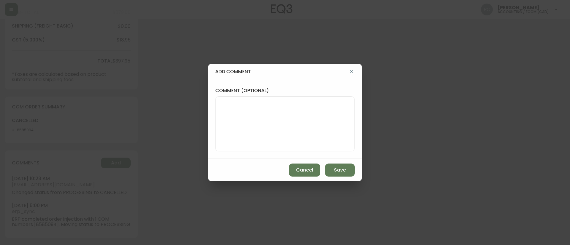
click at [254, 122] on textarea "comment (optional)" at bounding box center [284, 123] width 129 height 47
paste textarea "CANCELLATION - CHANGED MIND TICKET# 842983 ORD# 4135747 - status in AS400: 00 -…"
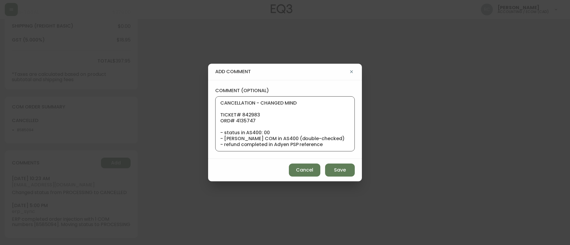
scroll to position [65, 0]
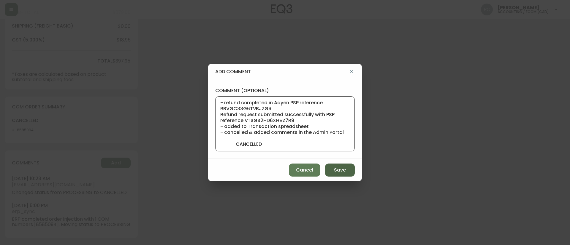
type textarea "CANCELLATION - CHANGED MIND TICKET# 842983 ORD# 4135747 - status in AS400: 00 -…"
click at [342, 167] on span "Save" at bounding box center [340, 170] width 12 height 7
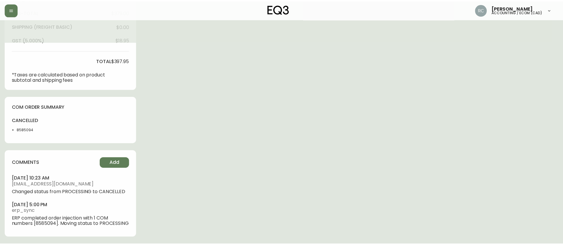
scroll to position [227, 0]
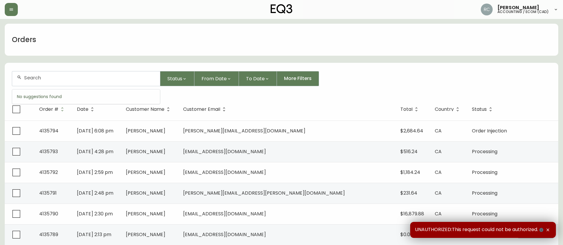
click at [109, 76] on input "text" at bounding box center [89, 78] width 131 height 6
paste input "4135728"
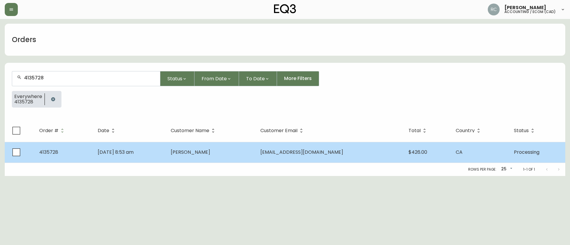
type input "4135728"
click at [145, 160] on td "[DATE] 8:53 am" at bounding box center [129, 152] width 73 height 21
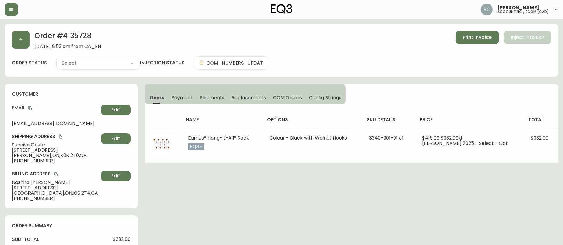
scroll to position [201, 0]
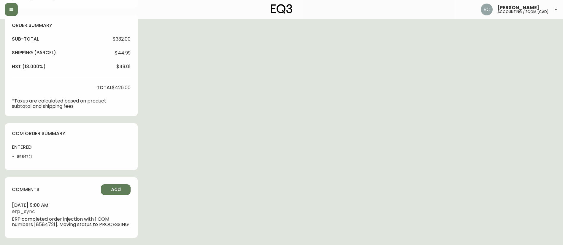
type input "Processing"
select select "PROCESSING"
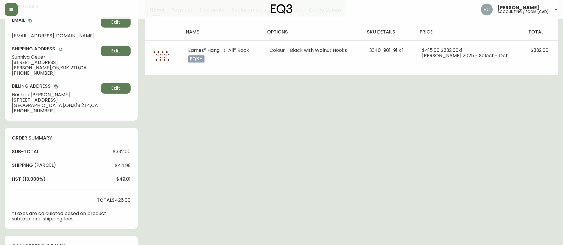
scroll to position [0, 0]
